Goal: Task Accomplishment & Management: Complete application form

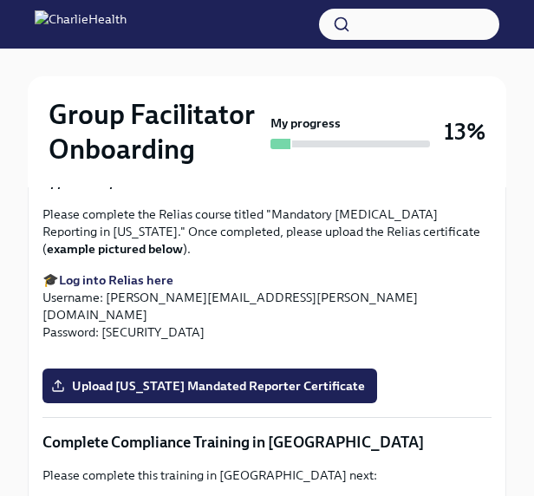
scroll to position [3120, 0]
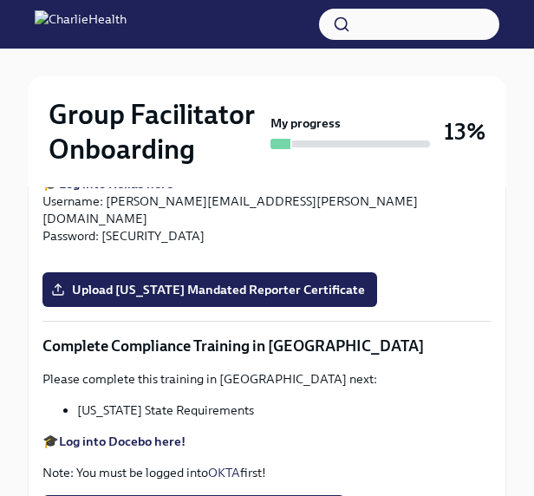
click at [0, 0] on input "Upload Washington Telehealth Certificate" at bounding box center [0, 0] width 0 height 0
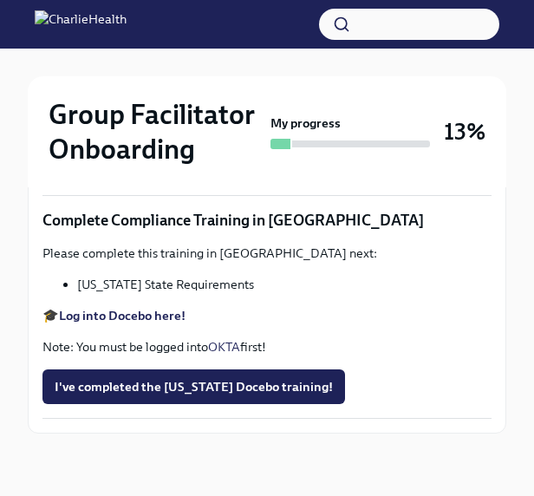
scroll to position [3344, 0]
click at [162, 66] on strong "Log into Relias here" at bounding box center [116, 58] width 114 height 16
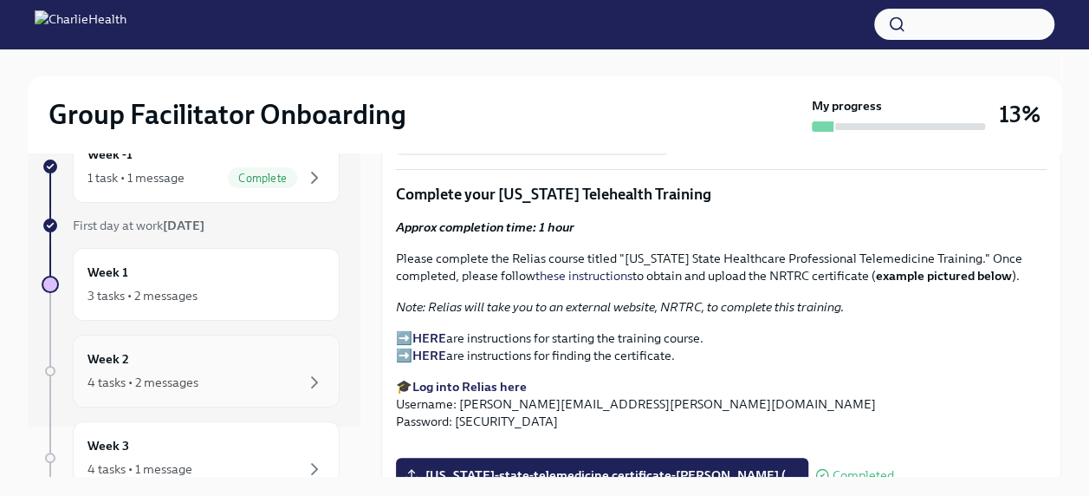
scroll to position [87, 0]
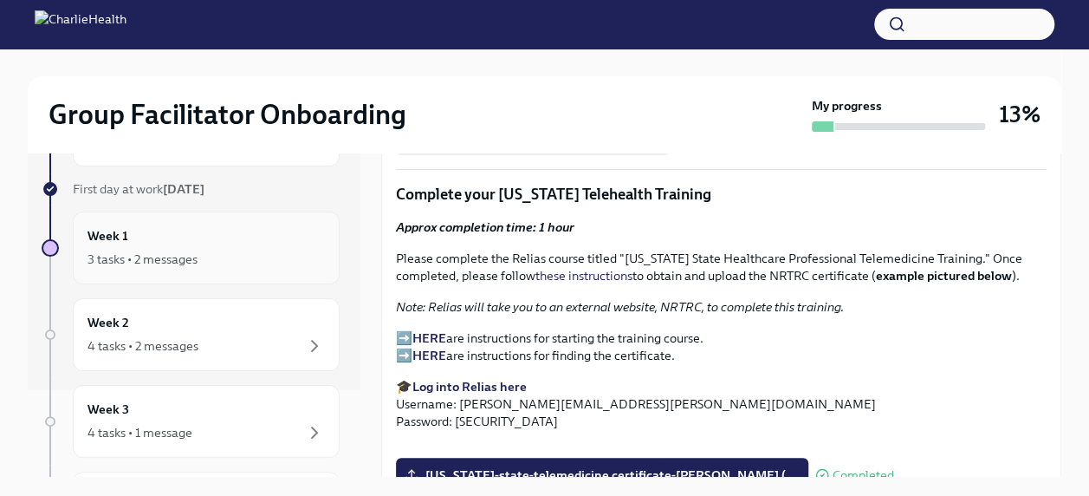
click at [175, 250] on div "3 tasks • 2 messages" at bounding box center [143, 258] width 110 height 17
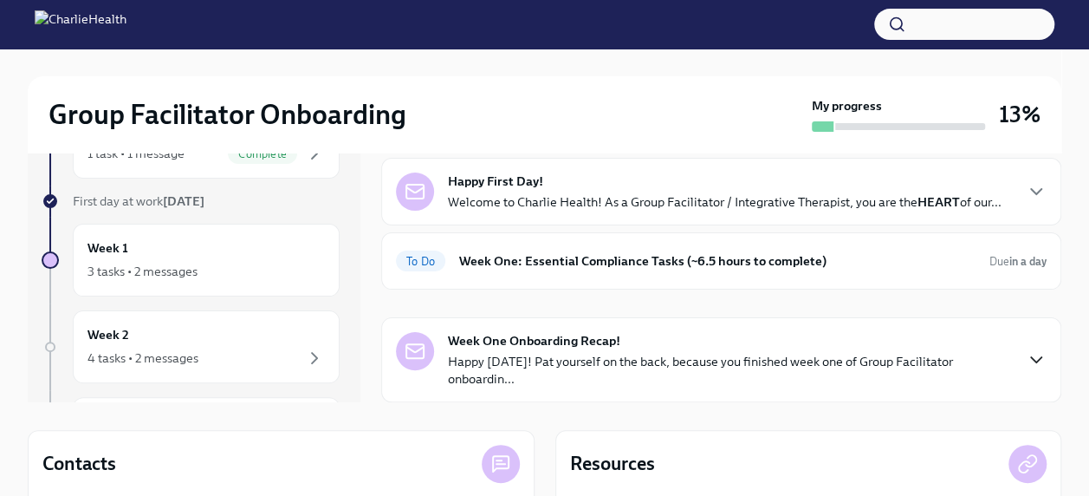
click at [1026, 370] on icon "button" at bounding box center [1036, 359] width 21 height 21
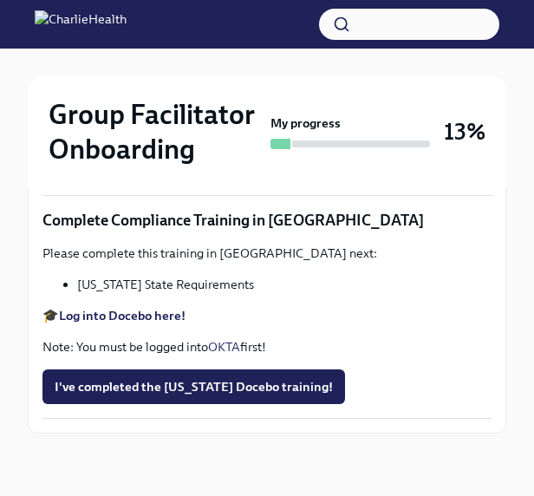
scroll to position [3553, 0]
